Goal: Find contact information: Find phone

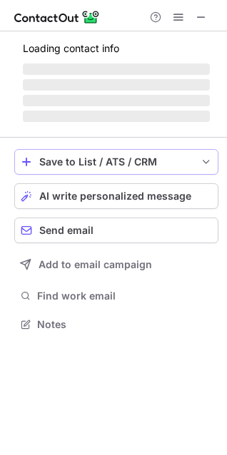
scroll to position [333, 227]
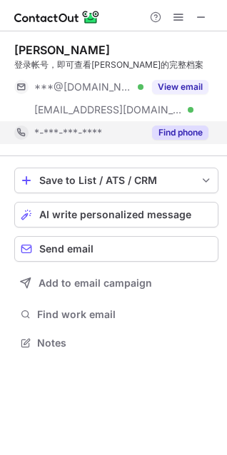
click at [162, 135] on button "Find phone" at bounding box center [180, 132] width 56 height 14
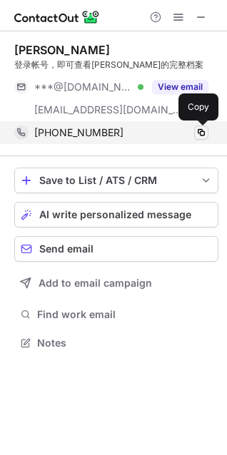
click at [205, 132] on span at bounding box center [200, 132] width 11 height 11
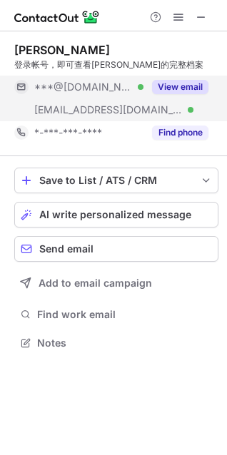
scroll to position [333, 227]
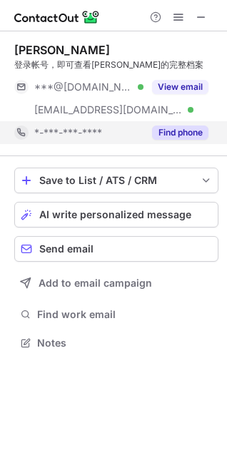
click at [180, 133] on button "Find phone" at bounding box center [180, 132] width 56 height 14
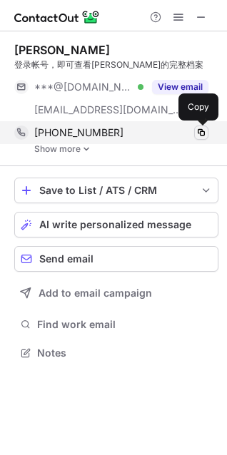
click at [207, 131] on button at bounding box center [201, 132] width 14 height 14
